Goal: Task Accomplishment & Management: Manage account settings

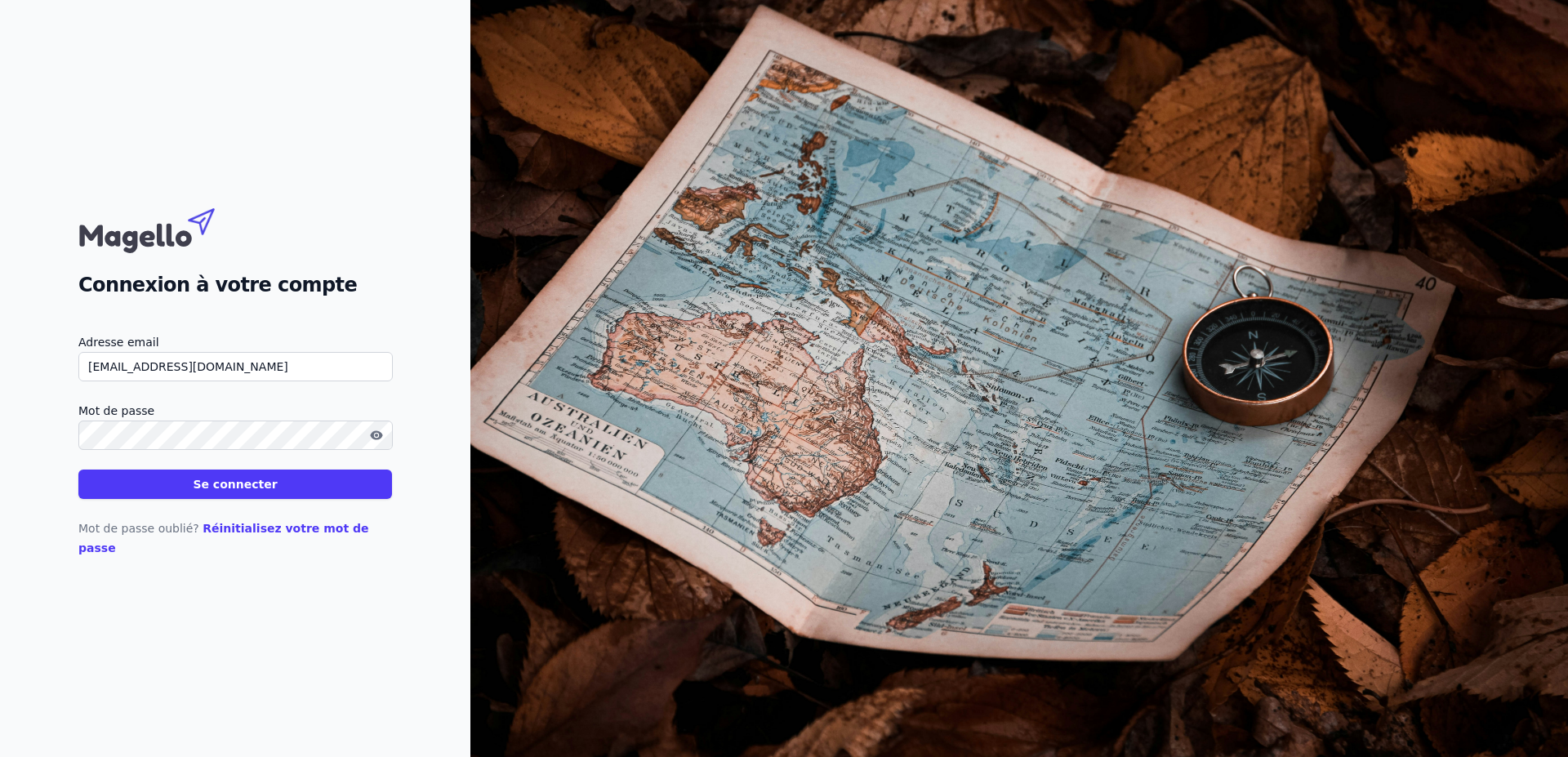
click at [376, 437] on button "button" at bounding box center [376, 435] width 26 height 20
click at [247, 491] on button "Se connecter" at bounding box center [235, 485] width 314 height 30
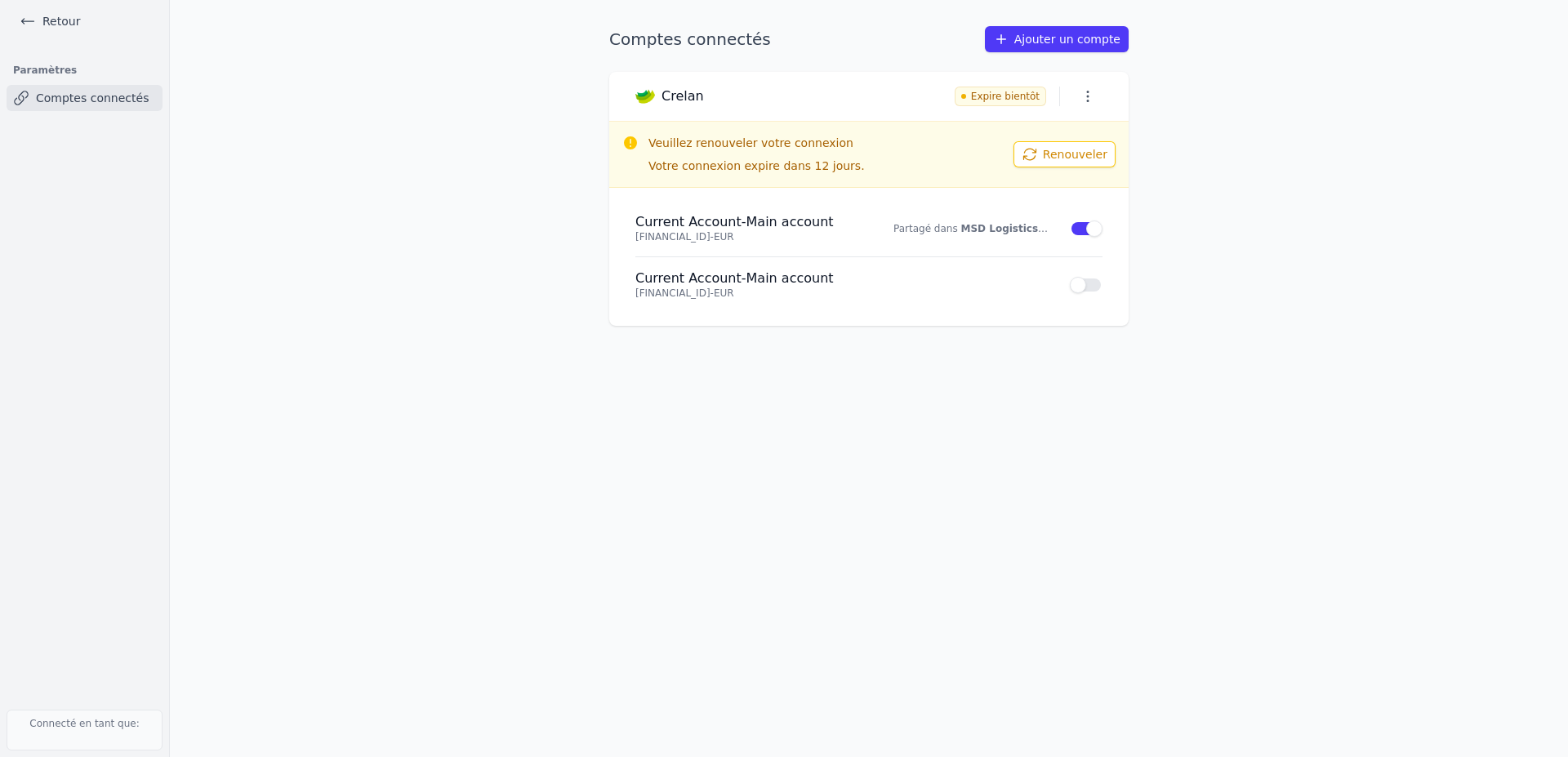
click at [1069, 156] on button "Renouveler" at bounding box center [1065, 154] width 102 height 26
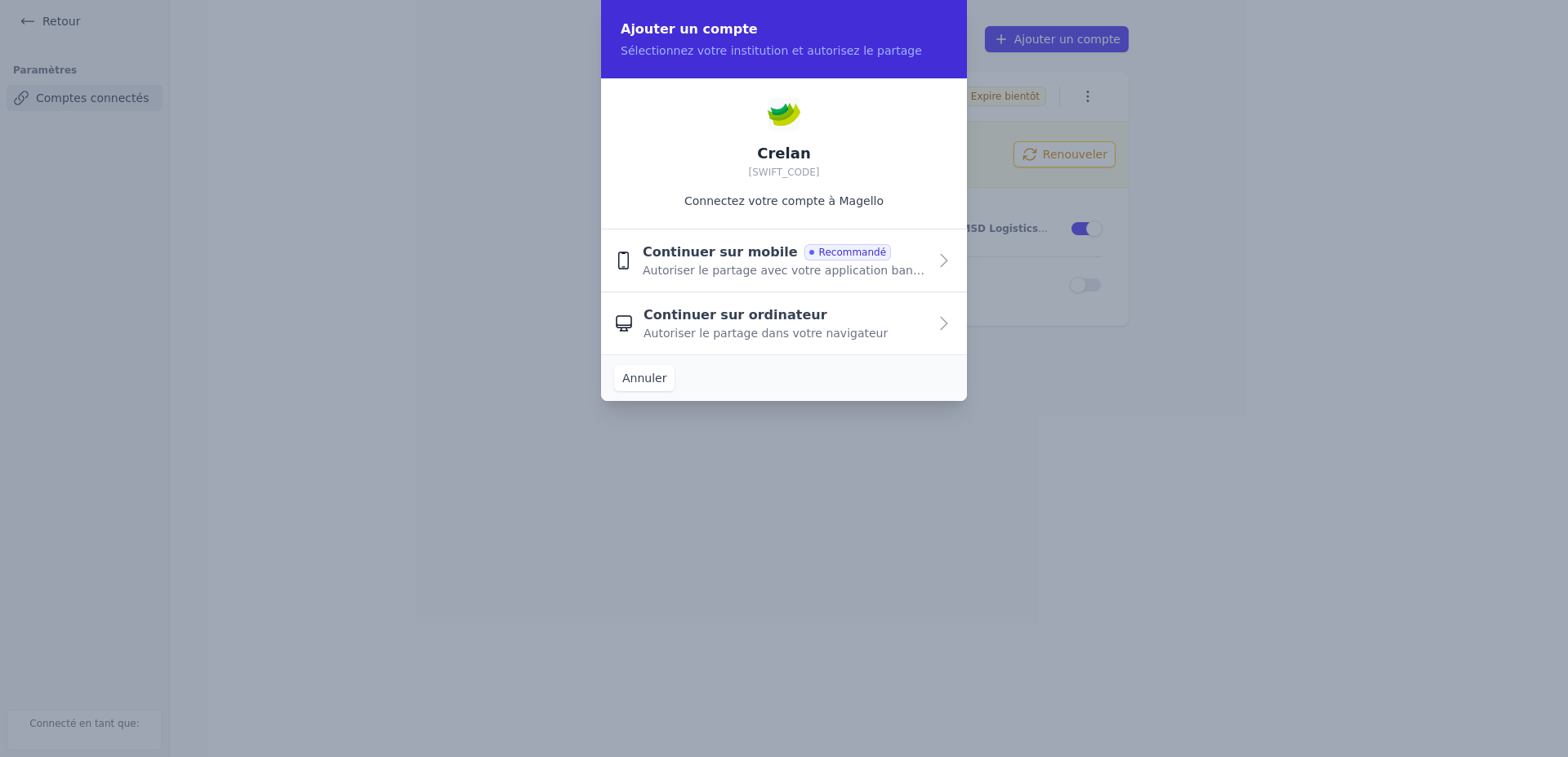
click at [862, 329] on div "Continuer sur ordinateur Autoriser le partage dans votre navigateur" at bounding box center [785, 324] width 284 height 36
